Goal: Task Accomplishment & Management: Use online tool/utility

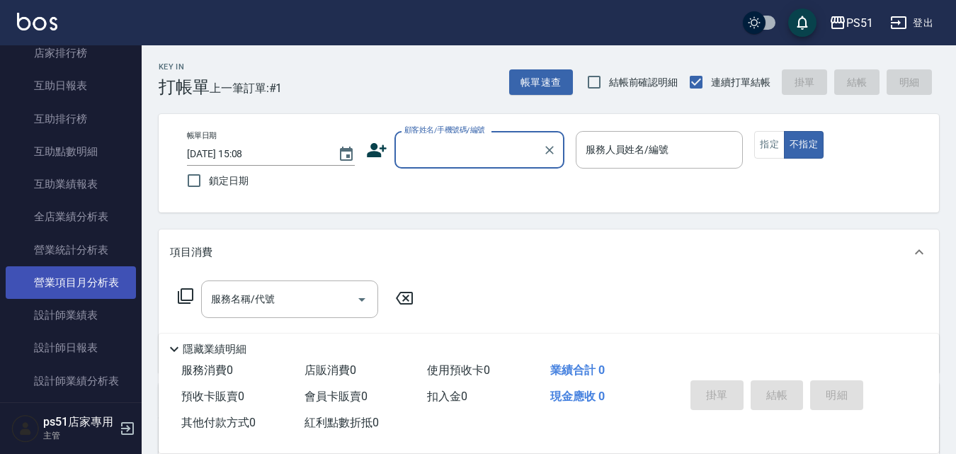
scroll to position [496, 0]
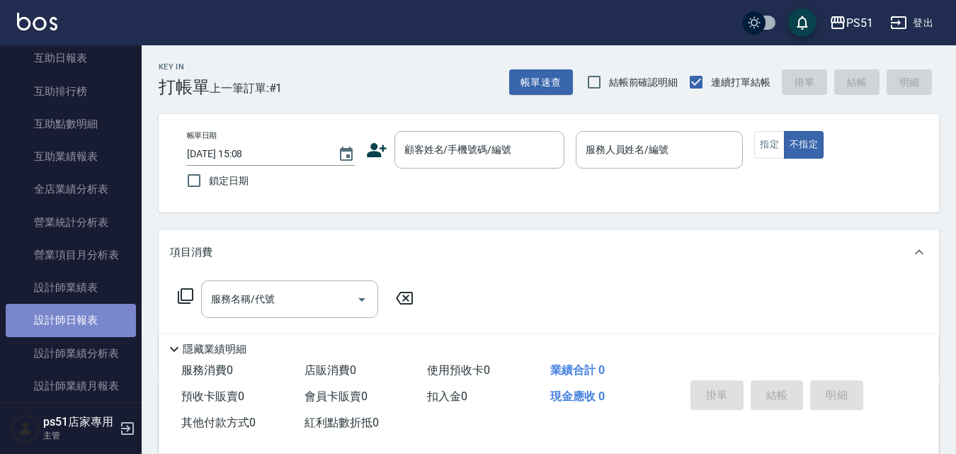
click at [96, 324] on link "設計師日報表" at bounding box center [71, 320] width 130 height 33
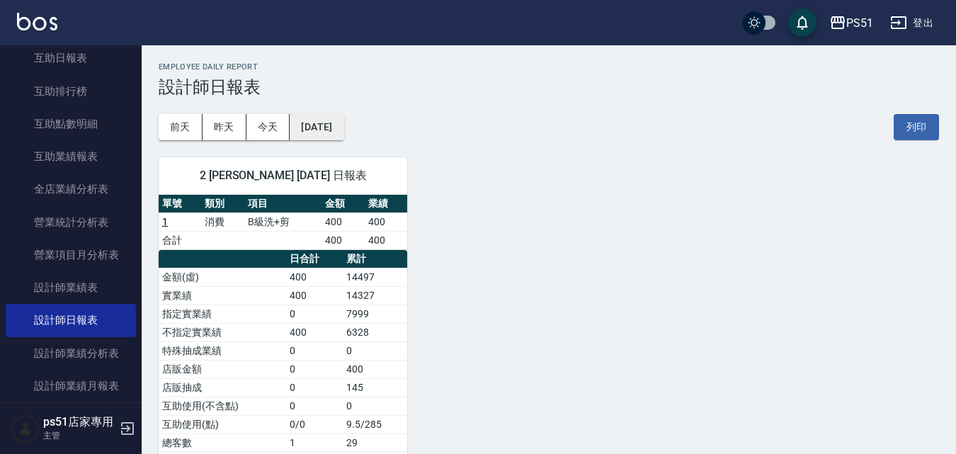
click at [324, 128] on button "[DATE]" at bounding box center [317, 127] width 54 height 26
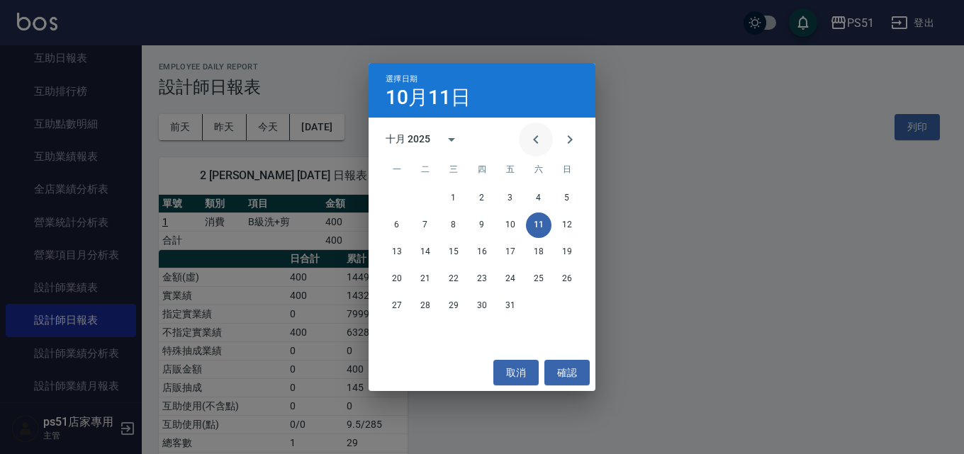
click at [541, 137] on icon "Previous month" at bounding box center [535, 139] width 17 height 17
click at [422, 250] on button "10" at bounding box center [425, 252] width 26 height 26
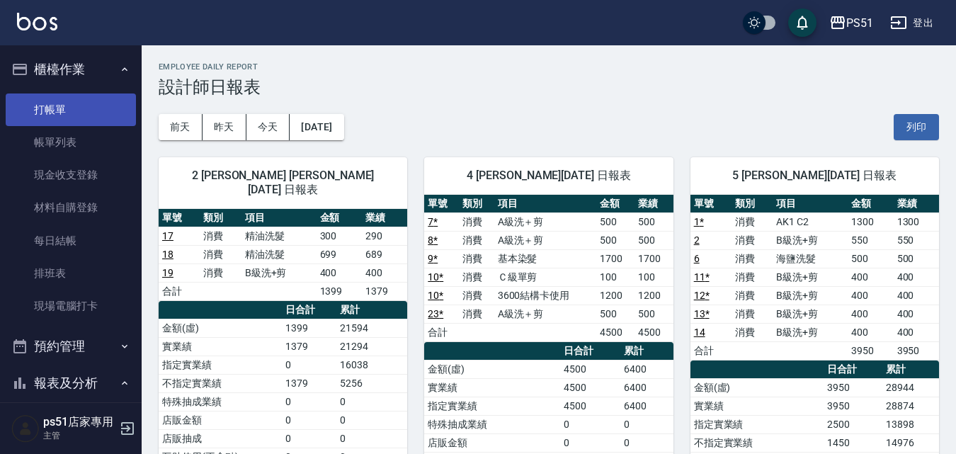
click at [69, 101] on link "打帳單" at bounding box center [71, 110] width 130 height 33
